Goal: Book appointment/travel/reservation

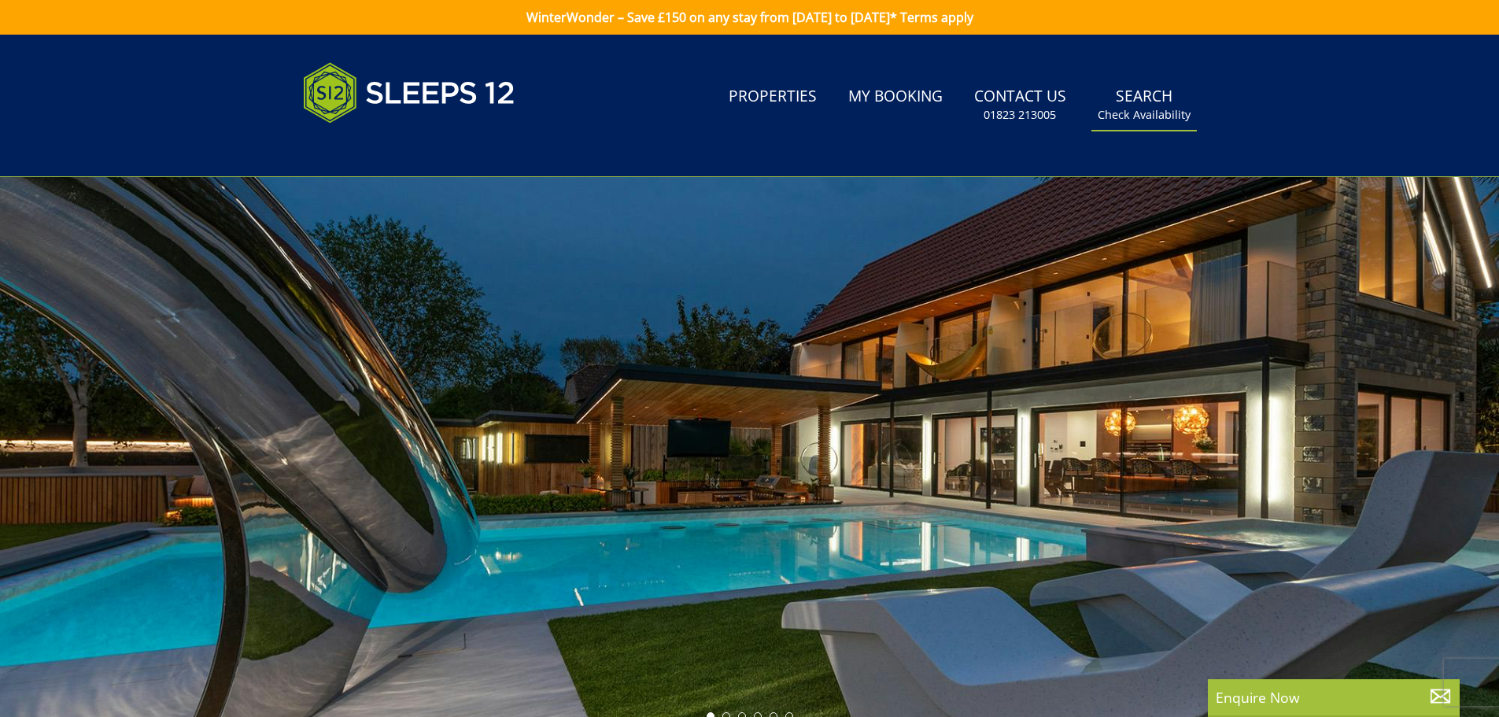
click at [1143, 91] on link "Search Check Availability" at bounding box center [1143, 104] width 105 height 51
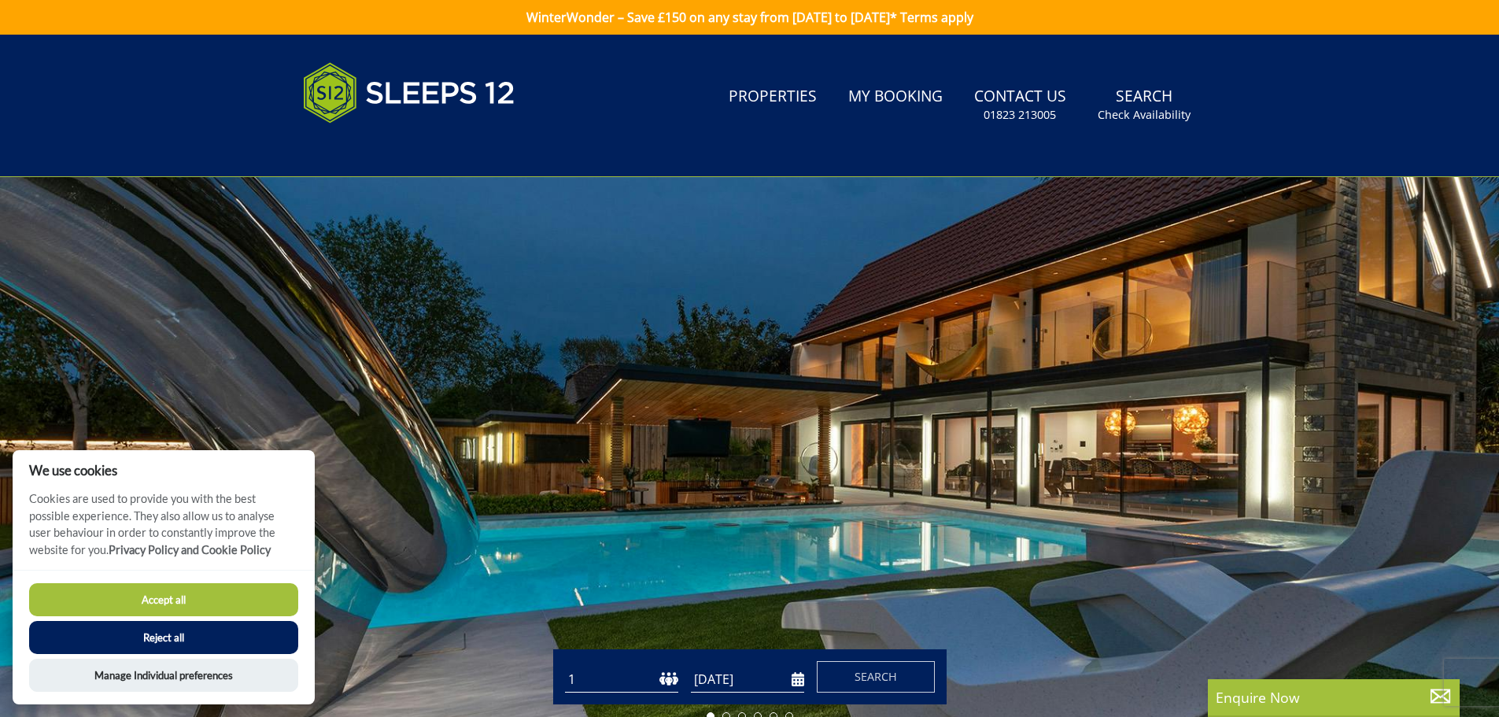
click at [149, 591] on button "Accept all" at bounding box center [163, 599] width 269 height 33
checkbox input "true"
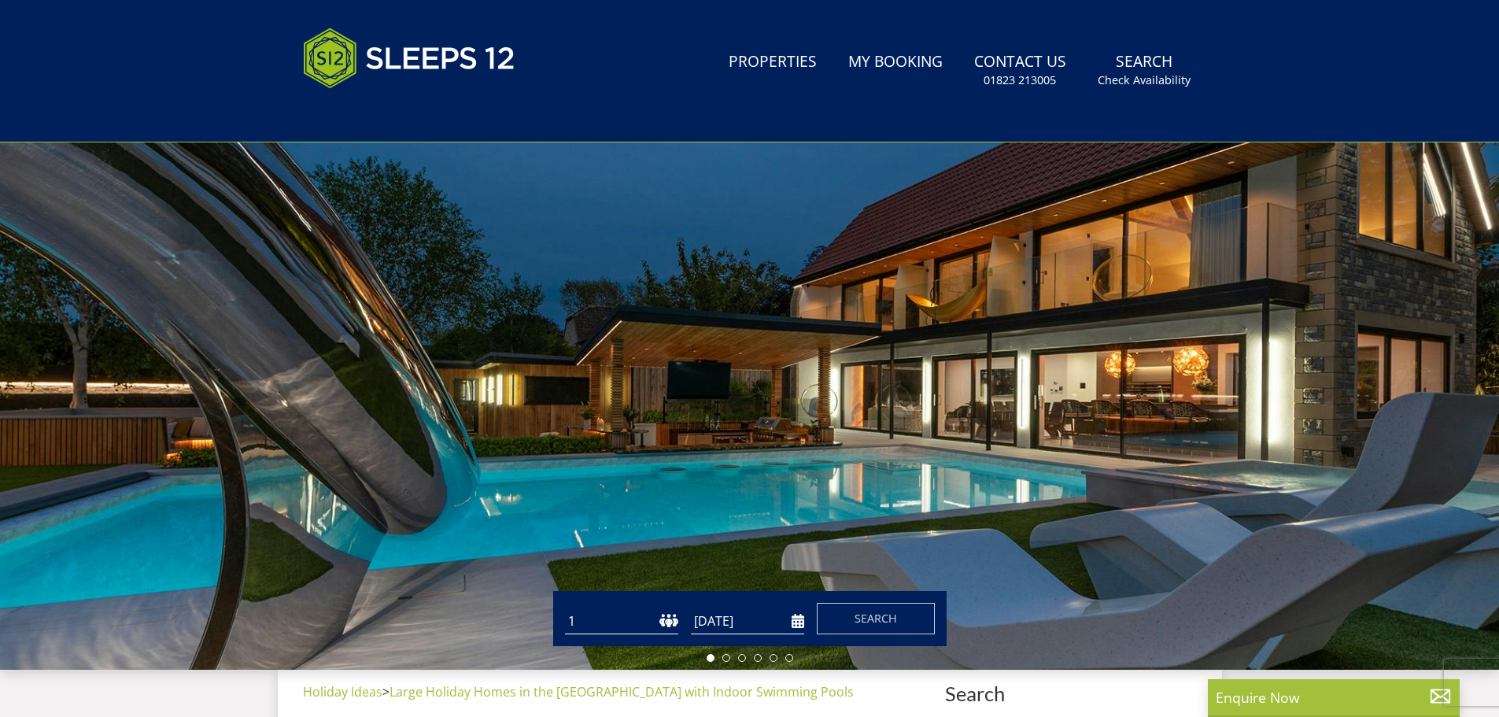
scroll to position [250, 0]
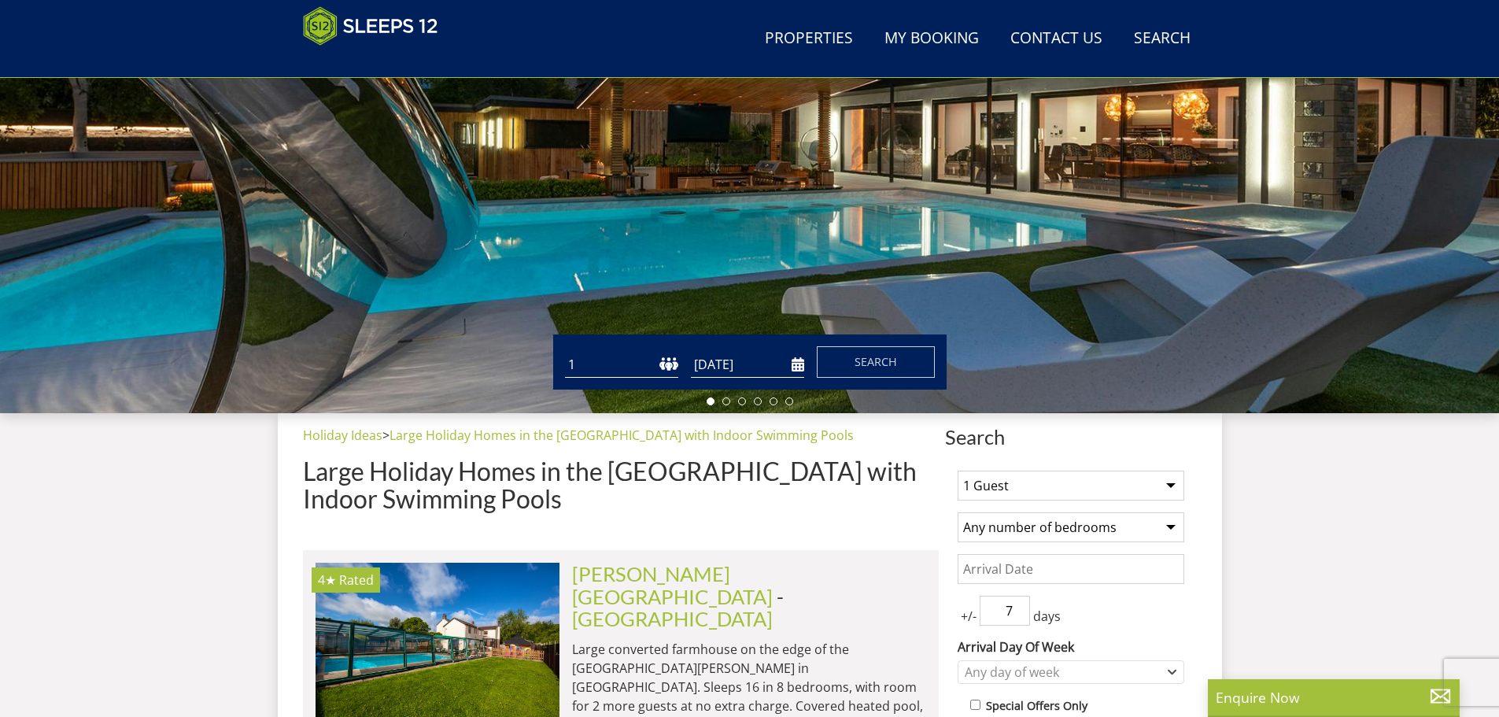
click at [728, 364] on input "[DATE]" at bounding box center [747, 365] width 113 height 26
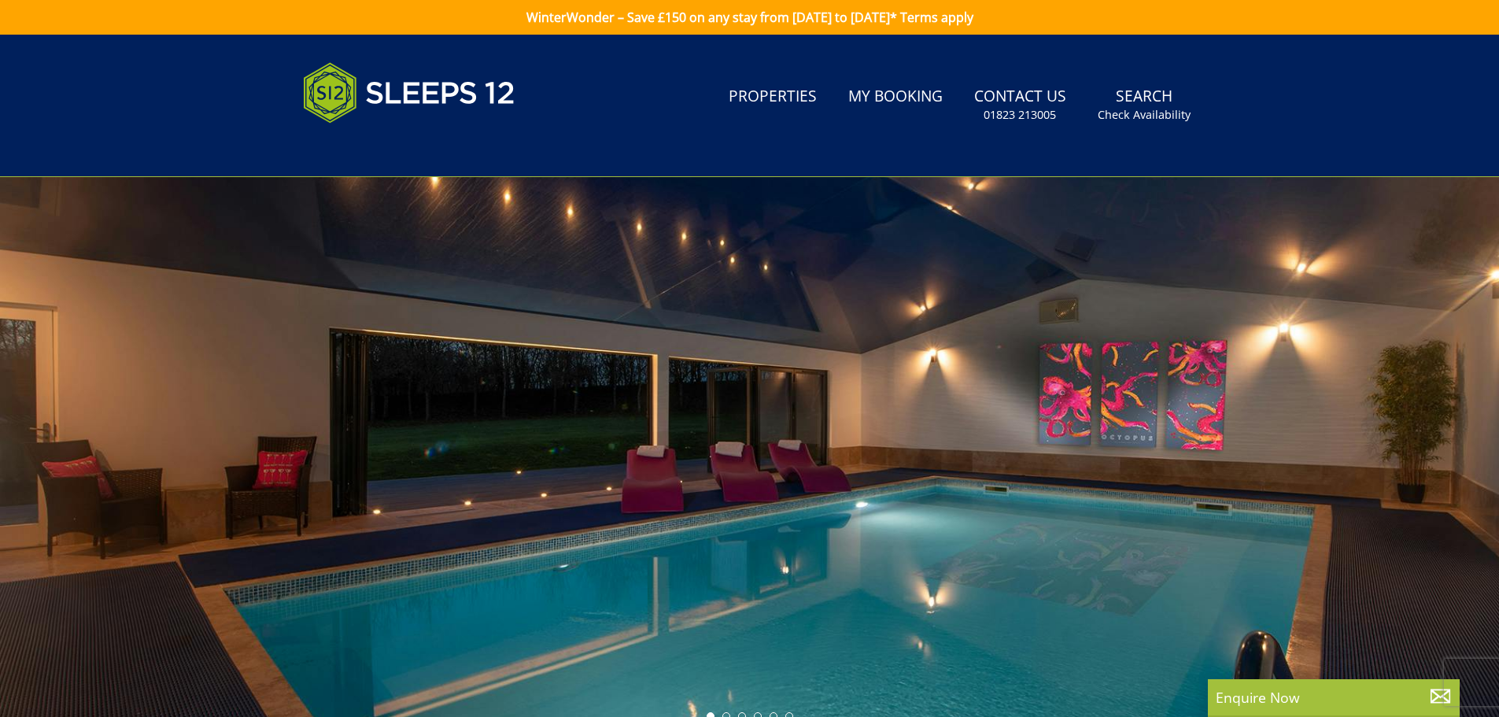
click at [881, 406] on div at bounding box center [749, 452] width 1499 height 551
click at [1156, 106] on link "Search Check Availability" at bounding box center [1143, 104] width 105 height 51
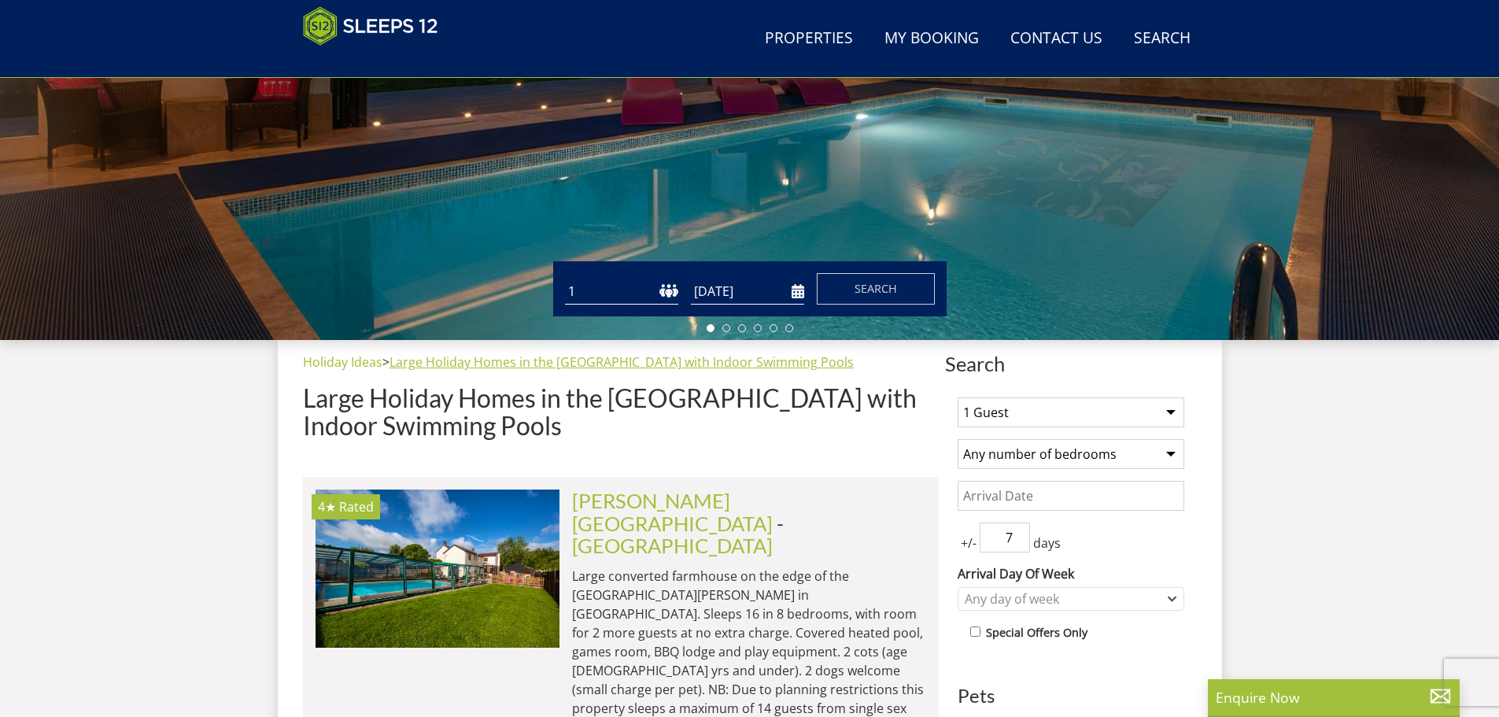
scroll to position [329, 0]
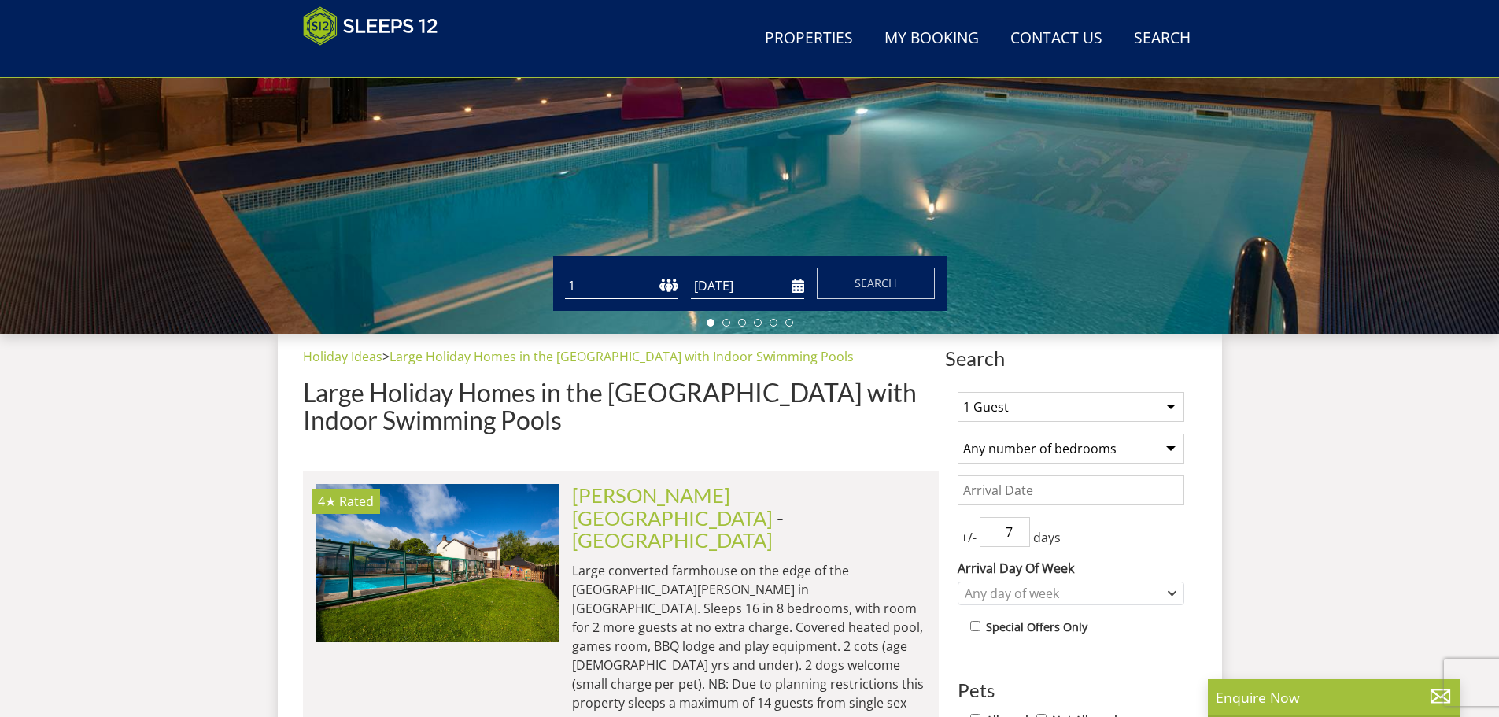
click at [797, 282] on input "[DATE]" at bounding box center [747, 286] width 113 height 26
click at [755, 293] on input "[DATE]" at bounding box center [747, 286] width 113 height 26
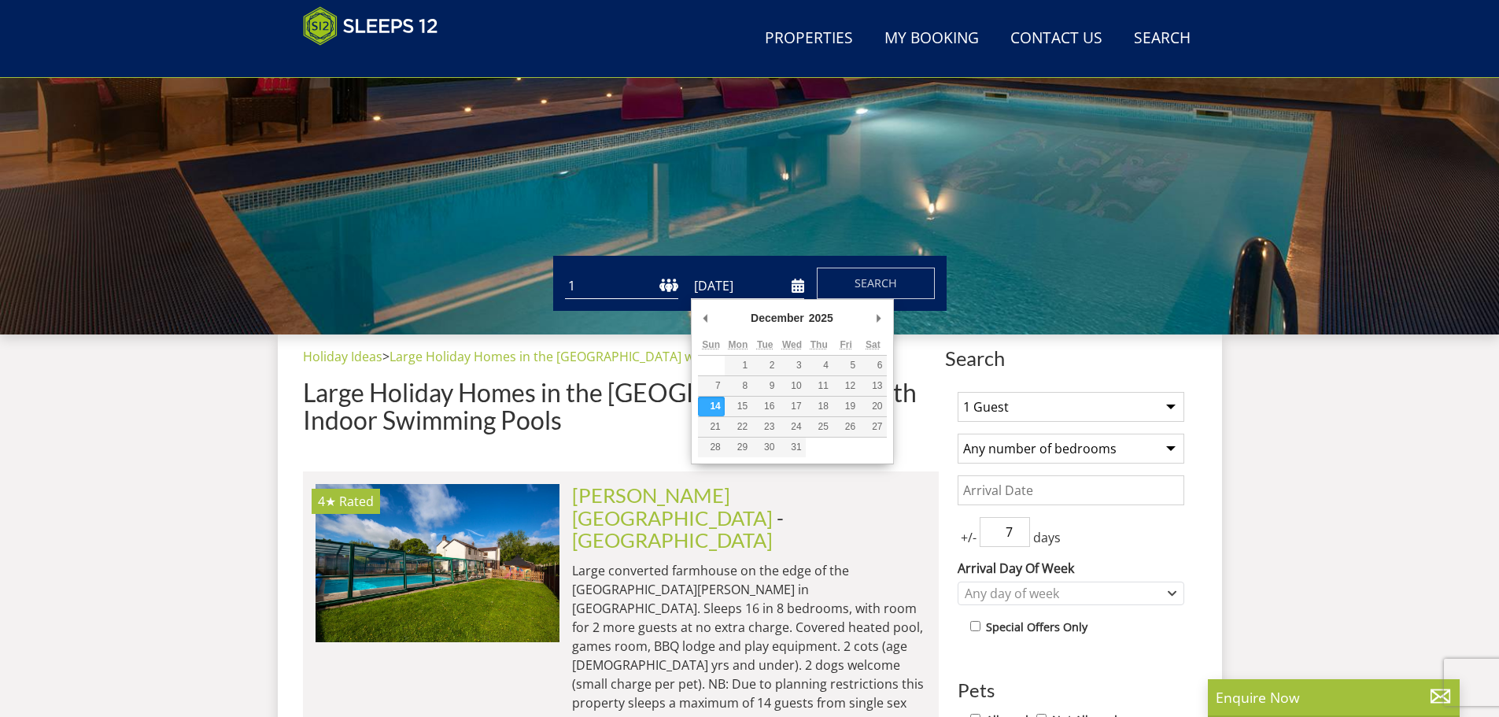
click at [791, 287] on input "[DATE]" at bounding box center [747, 286] width 113 height 26
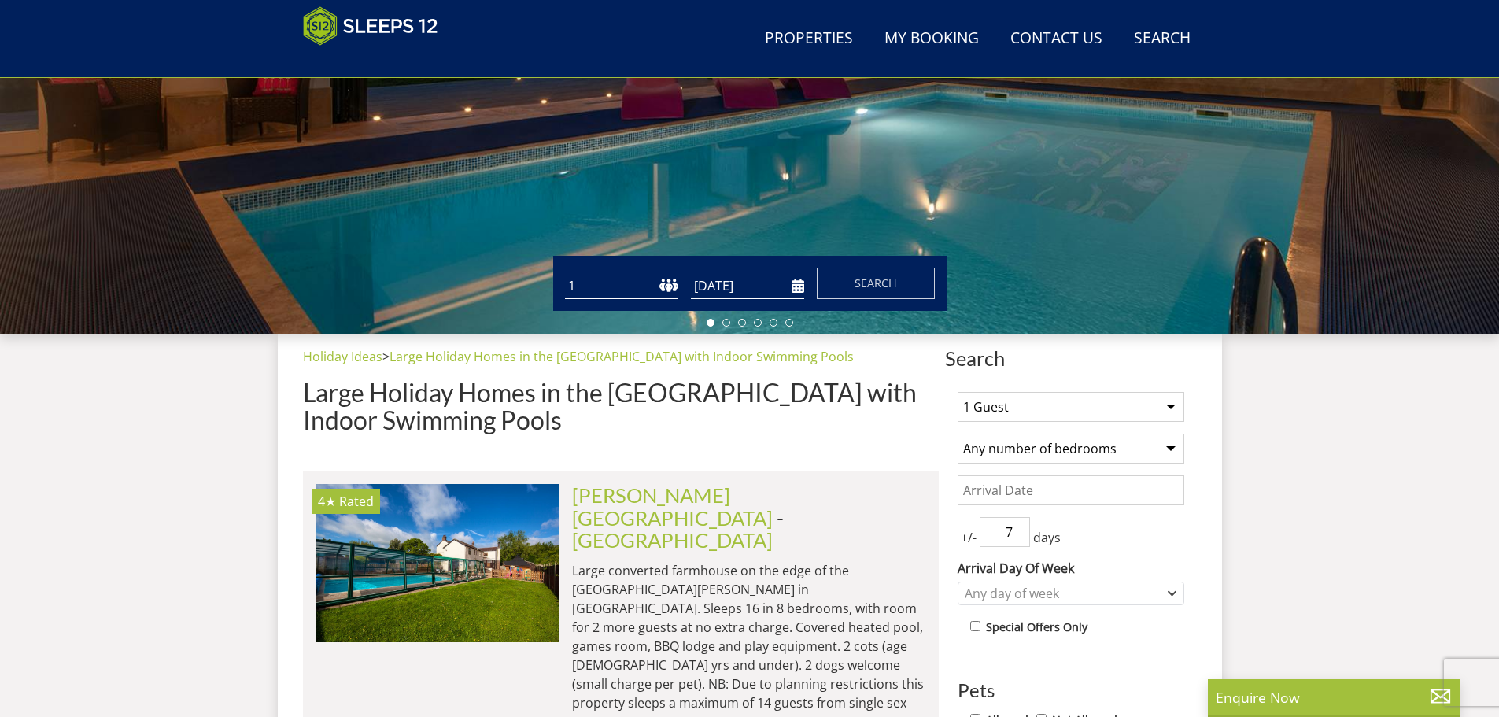
click at [777, 287] on input "[DATE]" at bounding box center [747, 286] width 113 height 26
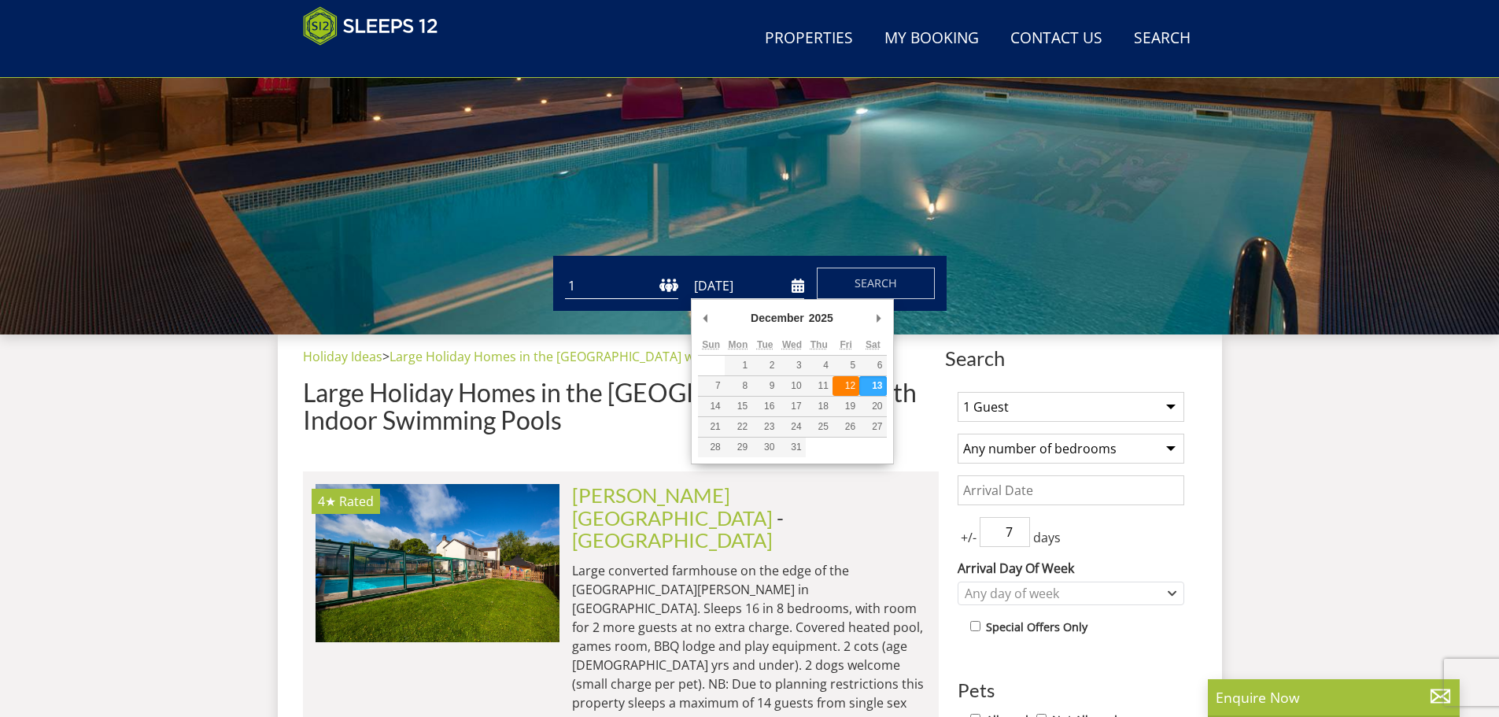
type input "[DATE]"
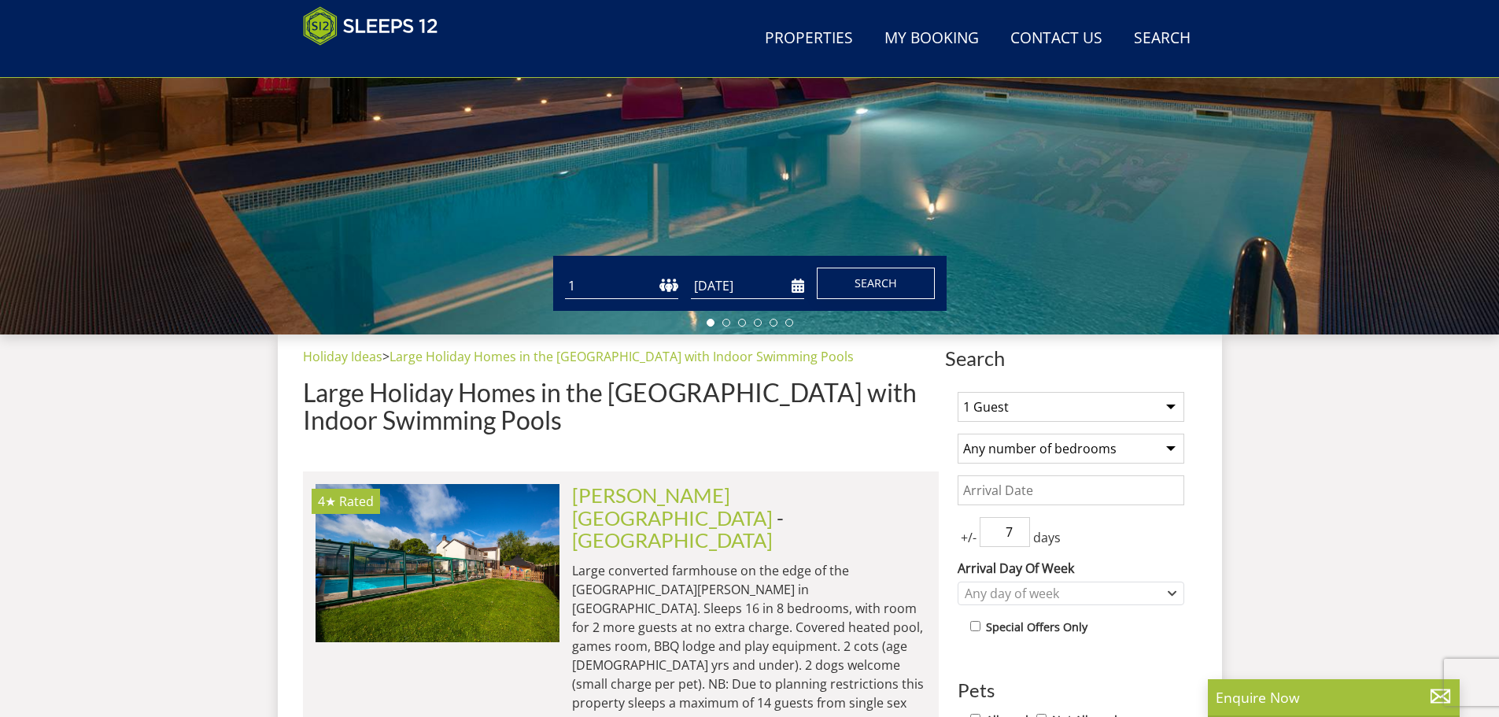
click at [851, 285] on button "Search" at bounding box center [876, 283] width 118 height 31
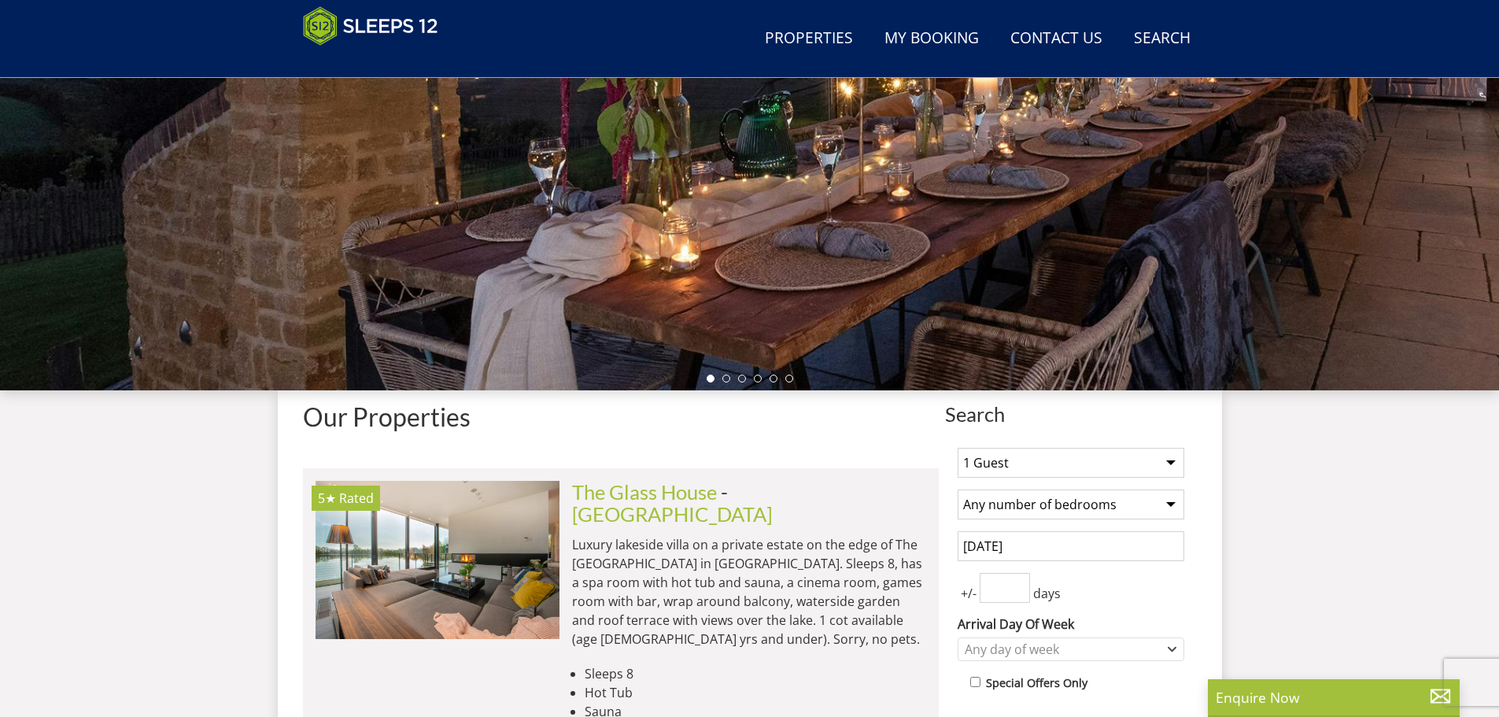
scroll to position [509, 0]
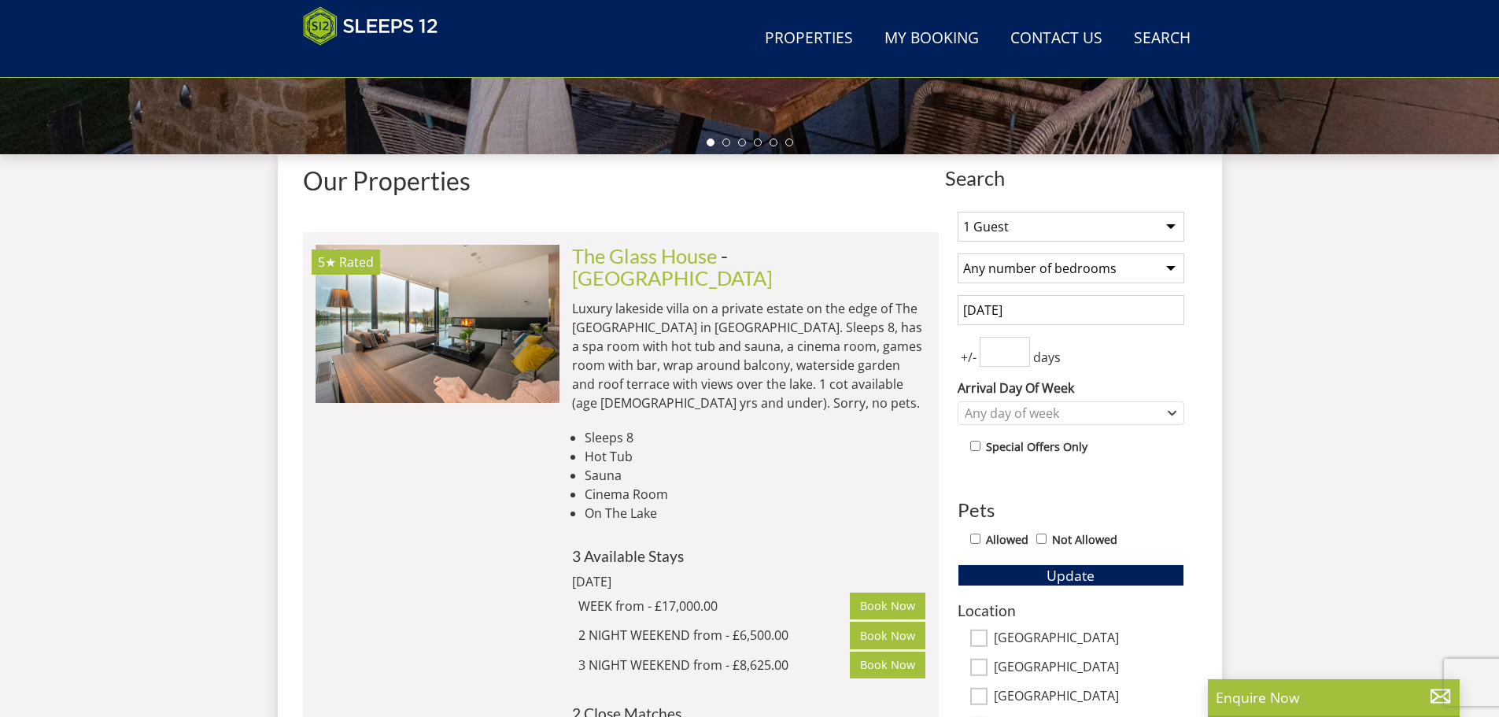
click at [1004, 352] on input "number" at bounding box center [1005, 352] width 50 height 30
click at [1017, 344] on input "1" at bounding box center [1005, 352] width 50 height 30
type input "2"
click at [1017, 344] on input "2" at bounding box center [1005, 352] width 50 height 30
click at [1050, 582] on span "Update" at bounding box center [1070, 575] width 48 height 19
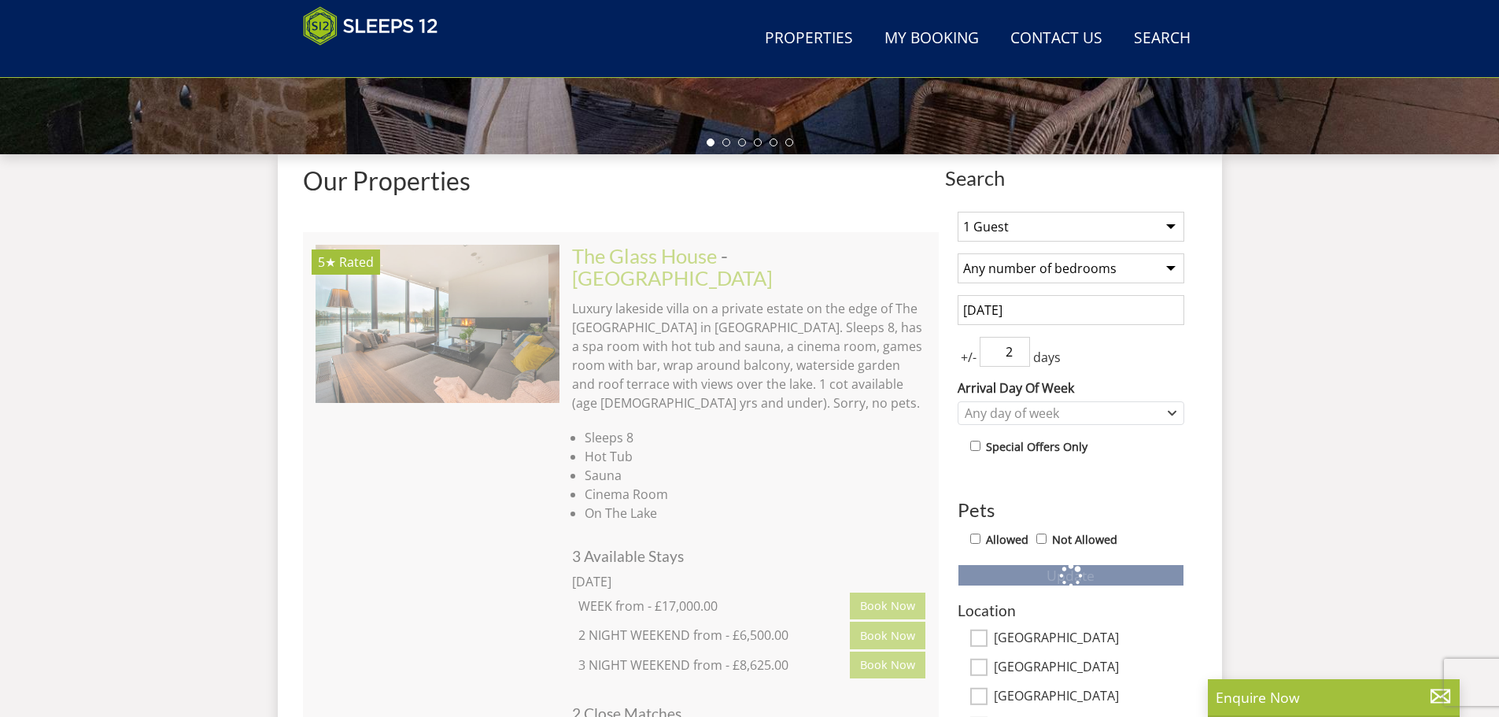
click at [1022, 227] on select "1 Guest 2 Guests 3 Guests 4 Guests 5 Guests 6 Guests 7 Guests 8 Guests 9 Guests…" at bounding box center [1071, 227] width 227 height 30
select select "23"
click at [958, 212] on select "1 Guest 2 Guests 3 Guests 4 Guests 5 Guests 6 Guests 7 Guests 8 Guests 9 Guests…" at bounding box center [1071, 227] width 227 height 30
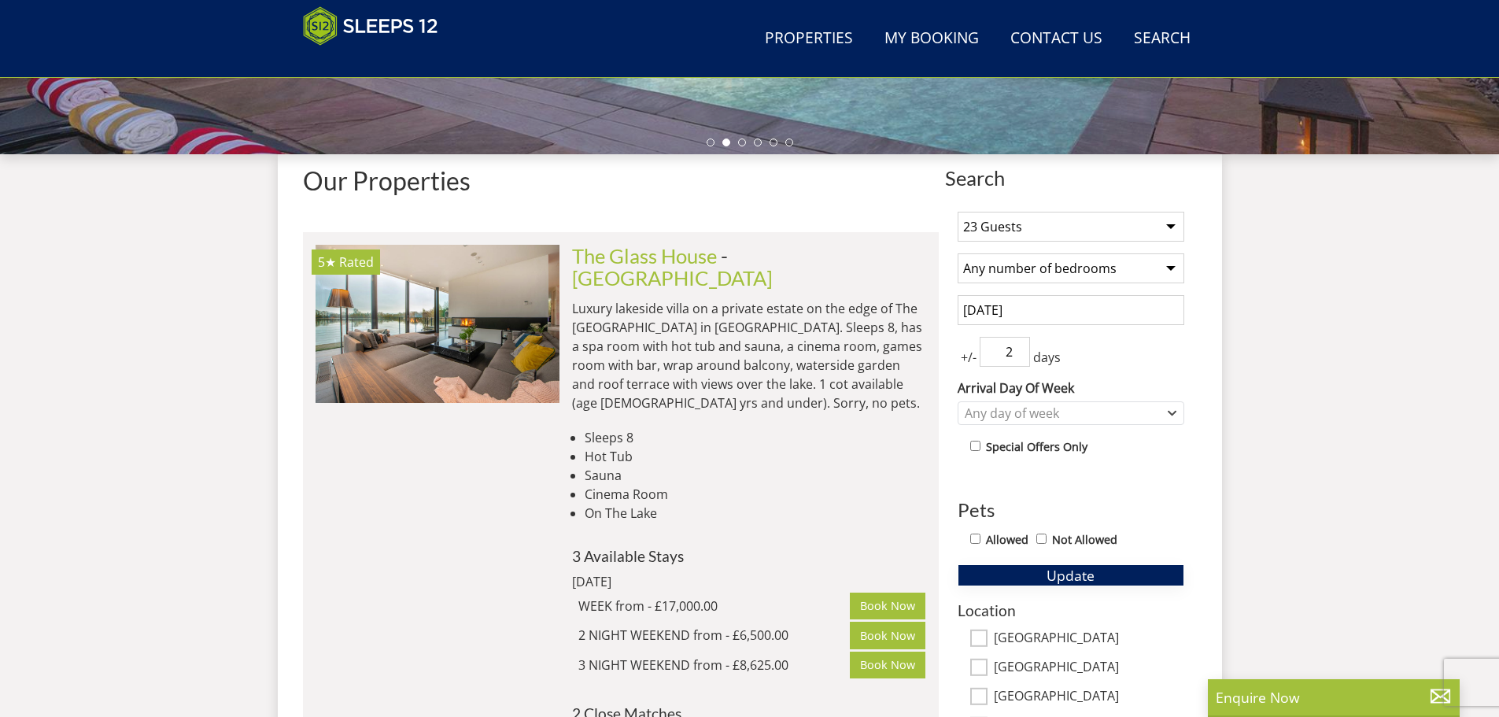
click at [1049, 575] on span "Update" at bounding box center [1070, 575] width 48 height 19
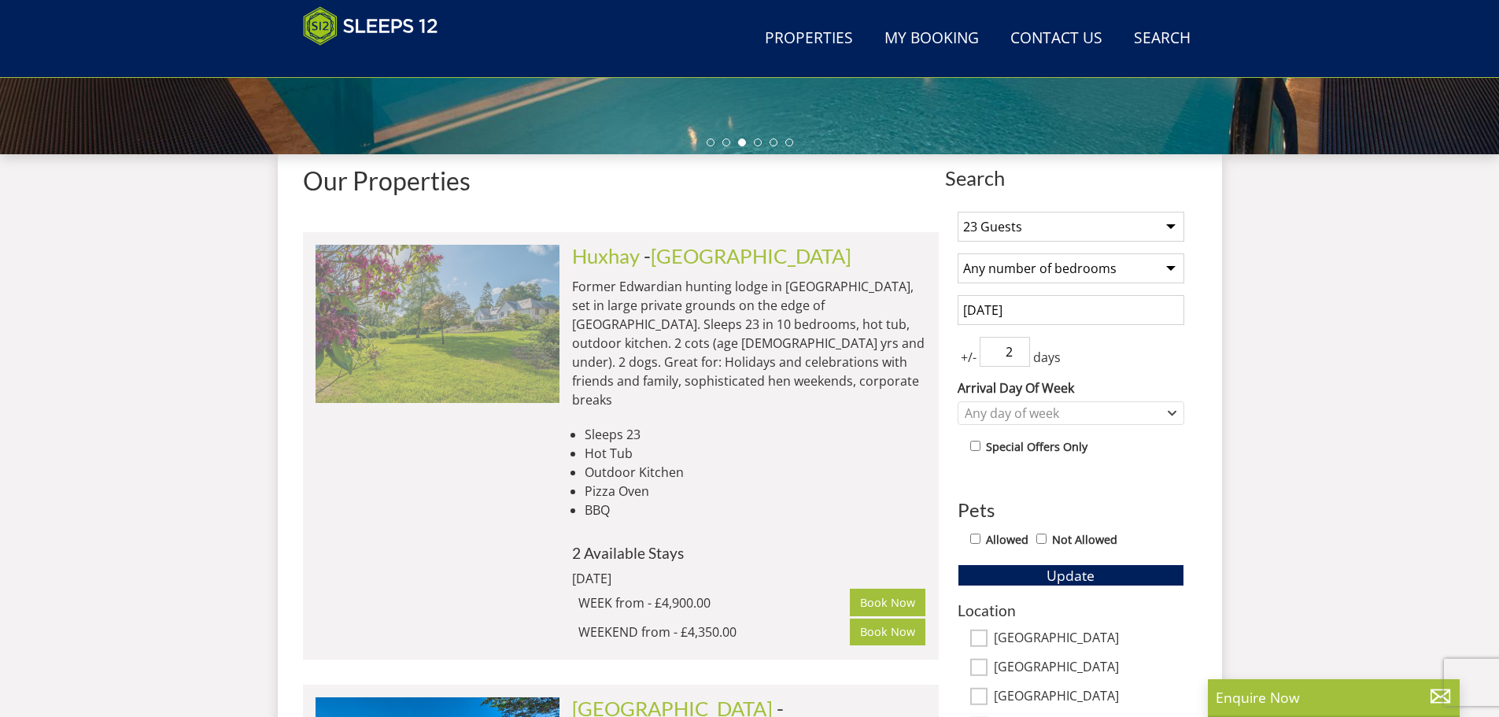
click at [469, 354] on img at bounding box center [438, 323] width 244 height 157
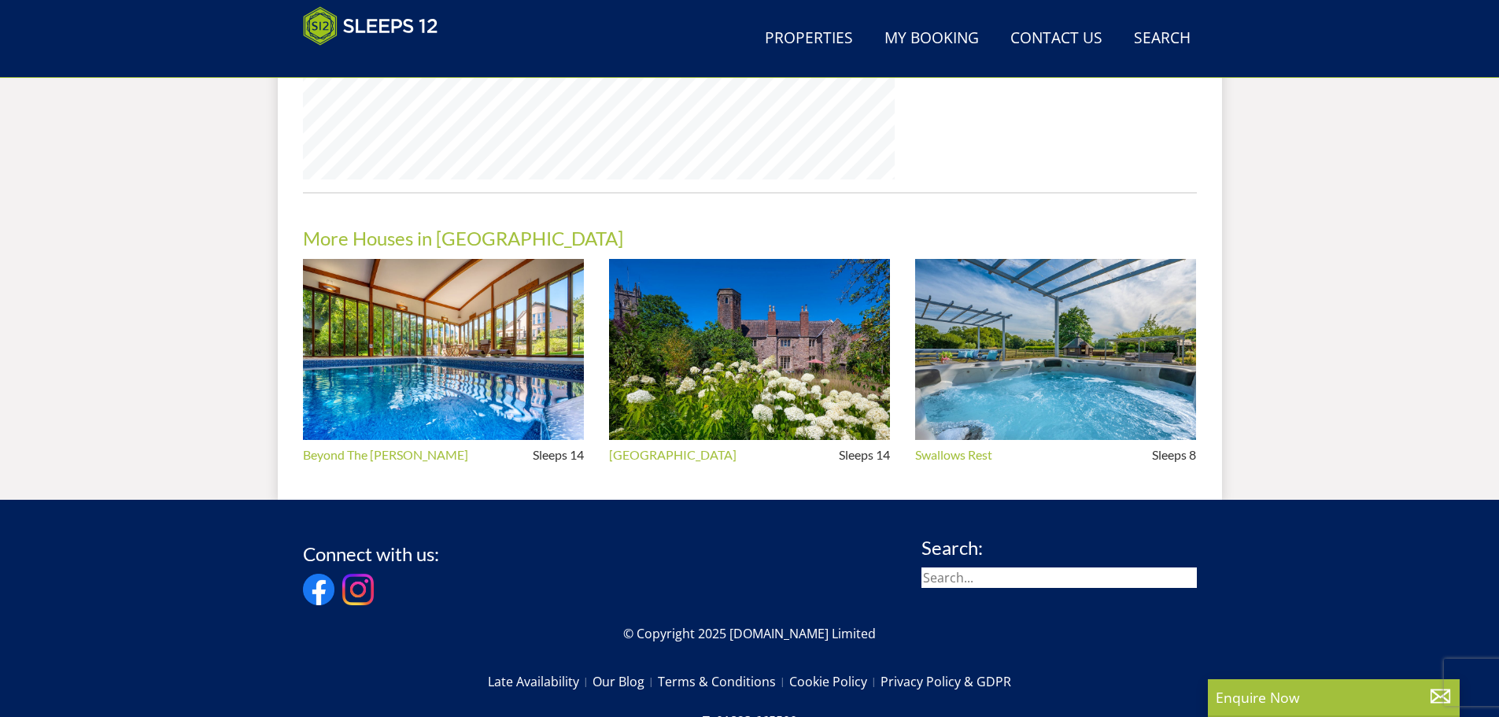
scroll to position [1227, 0]
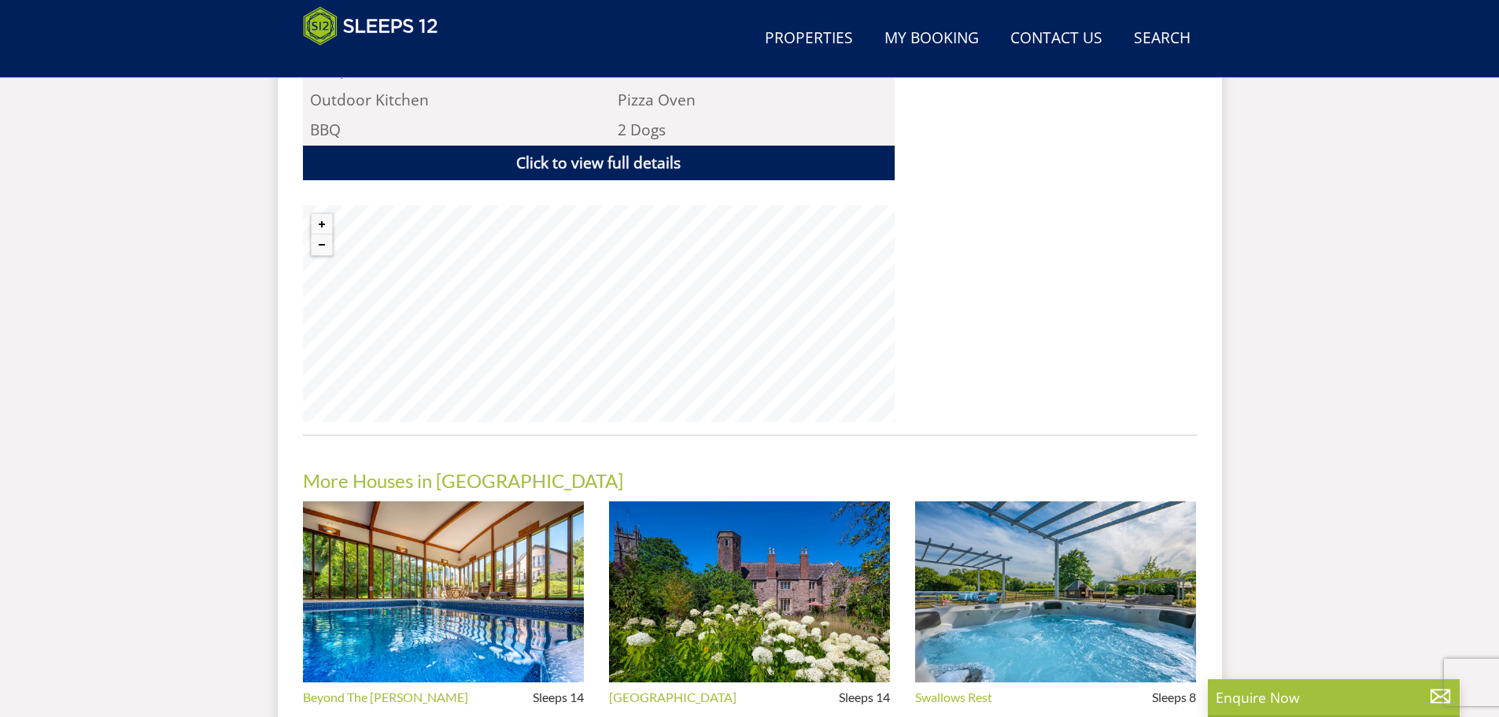
select select "23"
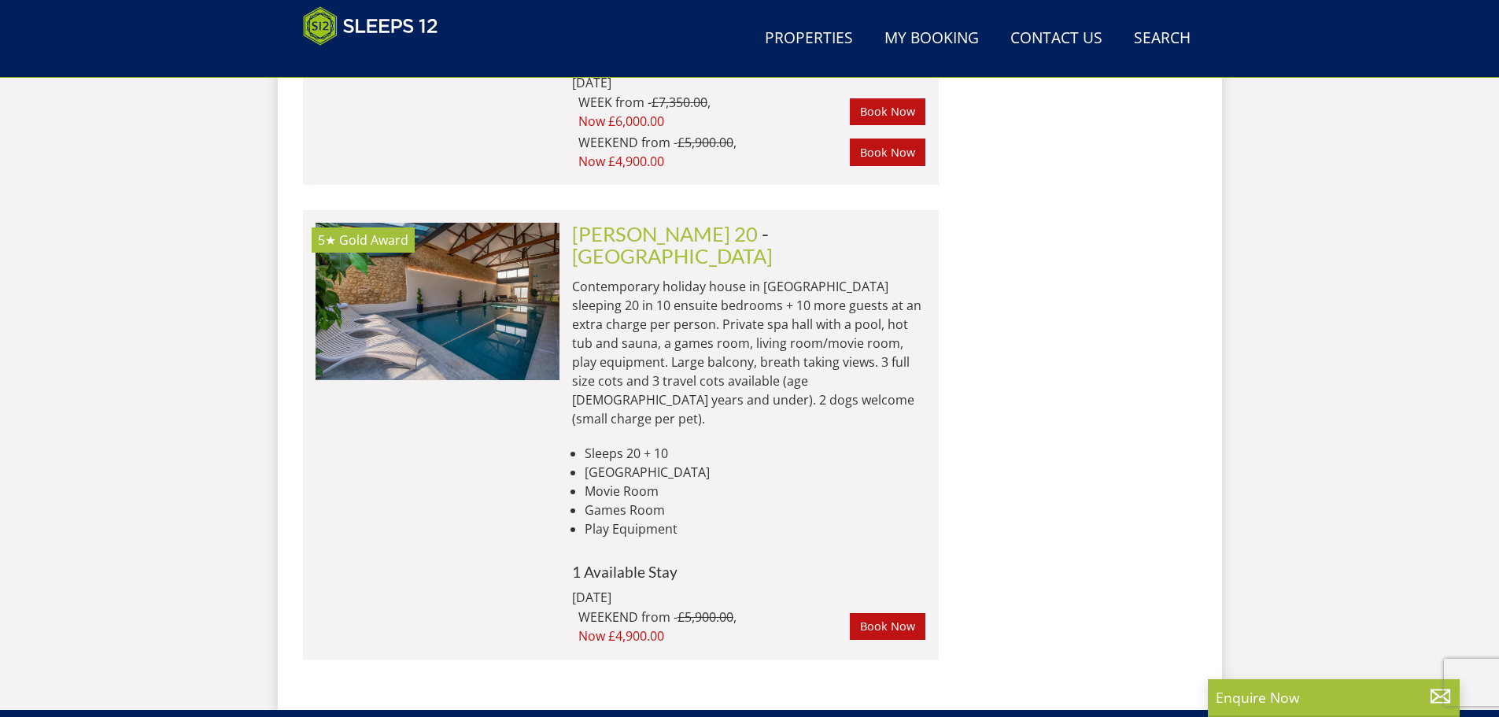
scroll to position [3618, 0]
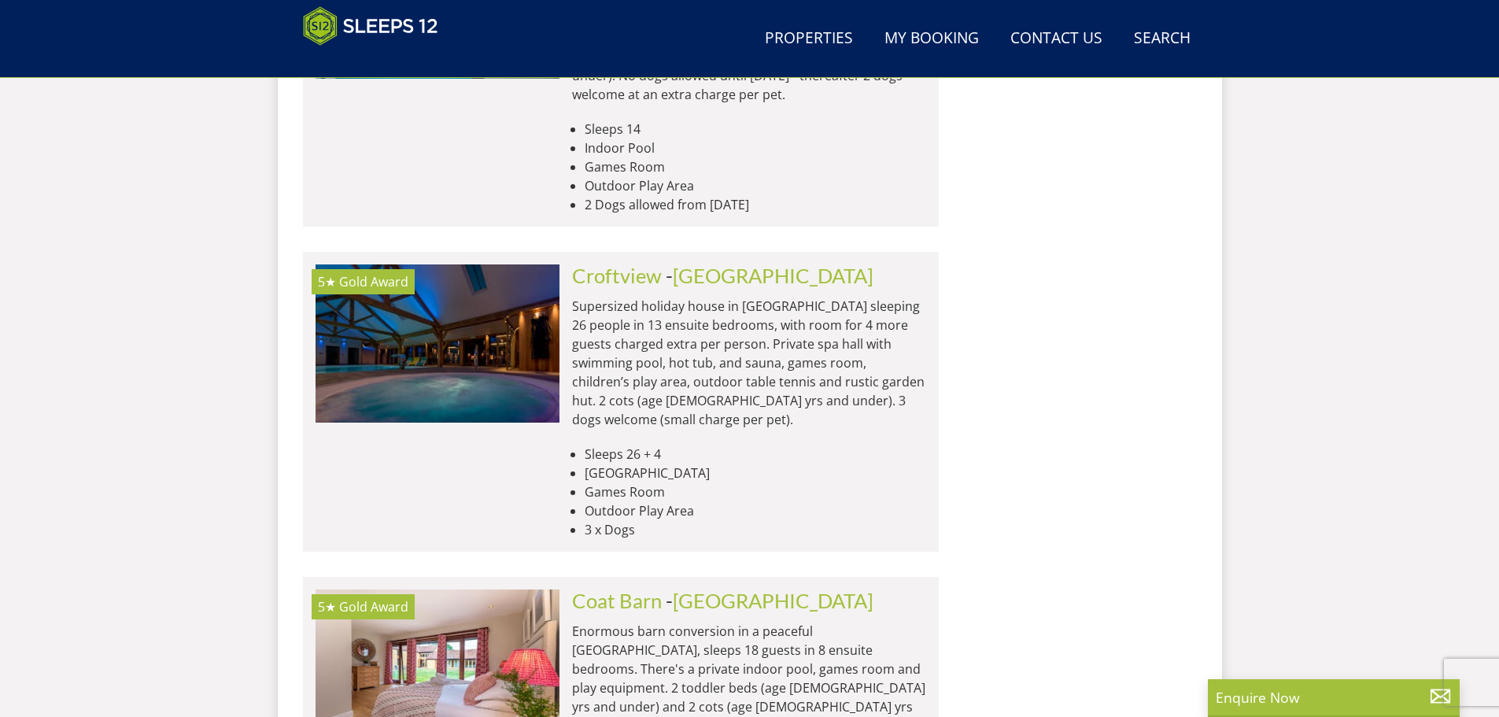
scroll to position [329, 0]
